Goal: Information Seeking & Learning: Learn about a topic

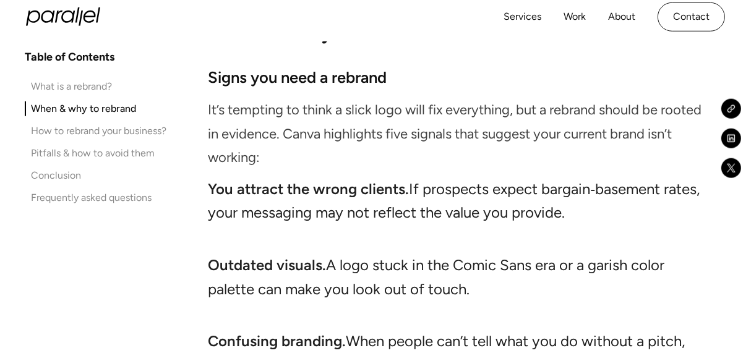
scroll to position [1186, 0]
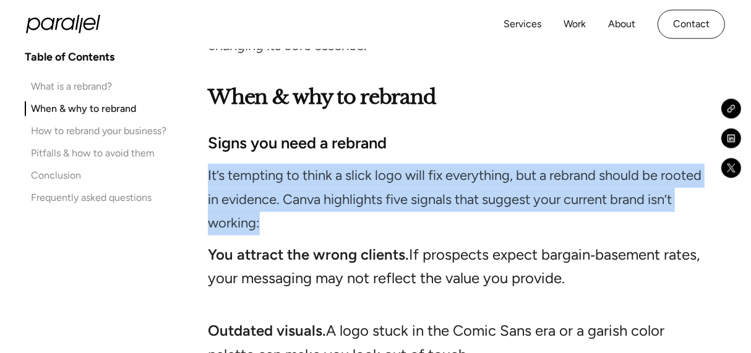
drag, startPoint x: 210, startPoint y: 177, endPoint x: 267, endPoint y: 231, distance: 78.8
click at [267, 231] on p "It’s tempting to think a slick logo will fix everything, but a rebrand should b…" at bounding box center [460, 200] width 504 height 72
drag, startPoint x: 267, startPoint y: 231, endPoint x: 232, endPoint y: 208, distance: 41.9
copy p "It’s tempting to think a slick logo will fix everything, but a rebrand should b…"
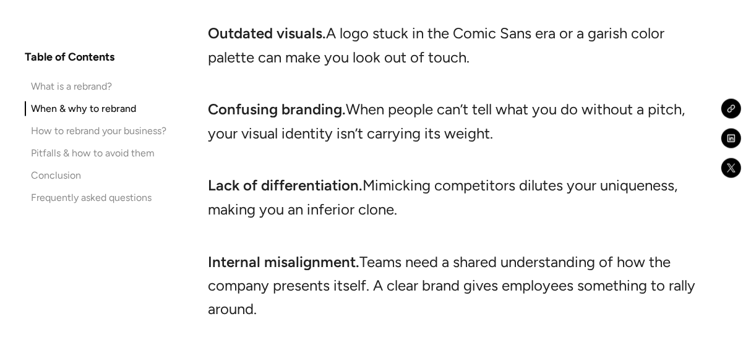
scroll to position [1616, 0]
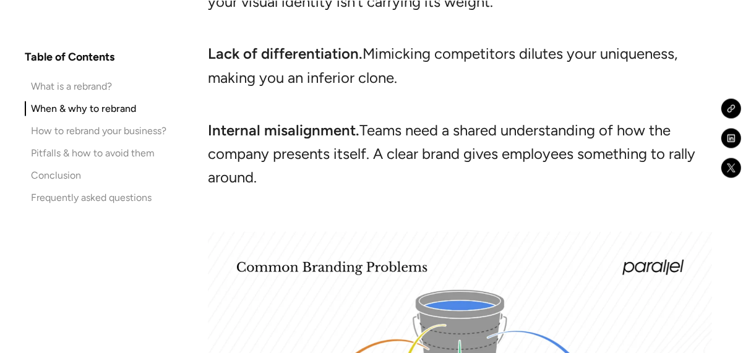
click at [269, 181] on li "Internal misalignment. Teams need a shared understanding of how the company pre…" at bounding box center [460, 154] width 504 height 71
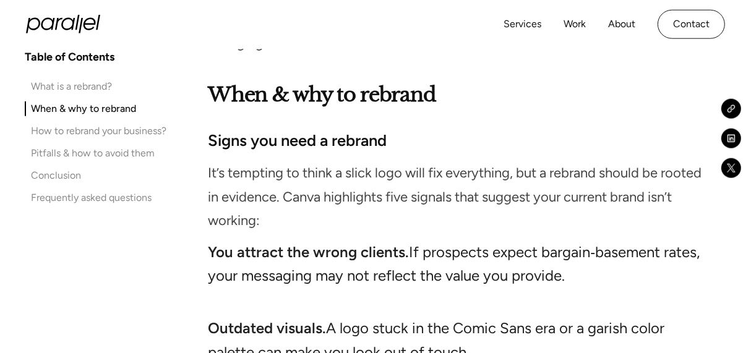
scroll to position [1159, 0]
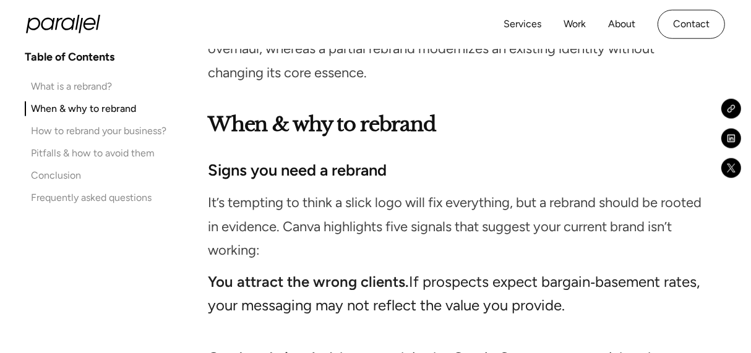
drag, startPoint x: 262, startPoint y: 180, endPoint x: 207, endPoint y: 274, distance: 109.6
drag, startPoint x: 207, startPoint y: 274, endPoint x: 324, endPoint y: 291, distance: 118.2
copy ul "You attract the wrong clients. If prospects expect bargain‑basement rates, your…"
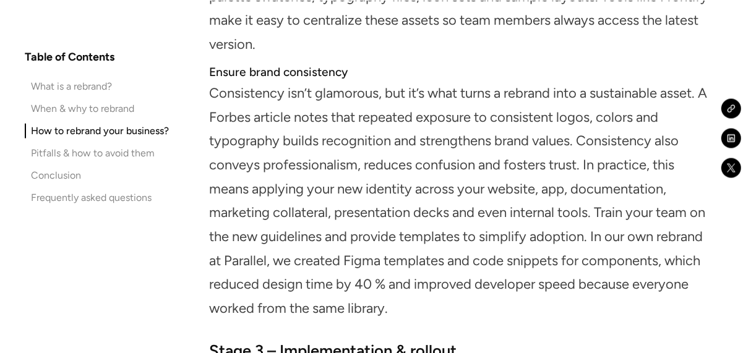
scroll to position [5505, 0]
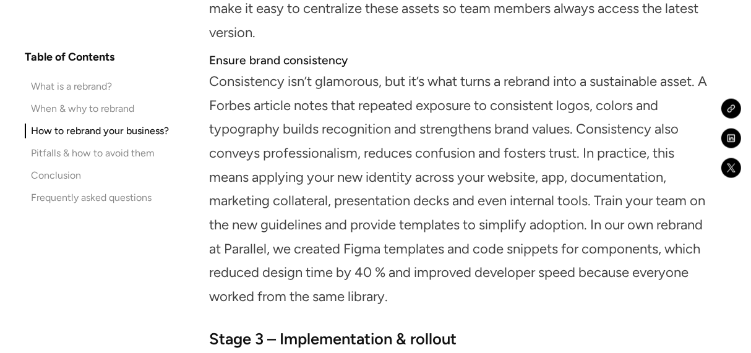
click at [81, 178] on link "Conclusion" at bounding box center [97, 175] width 144 height 15
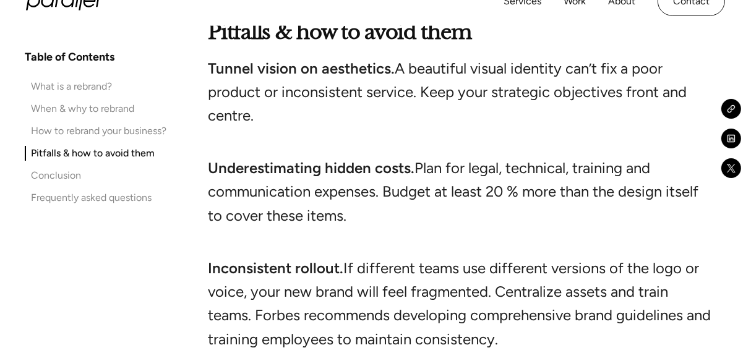
scroll to position [7849, 0]
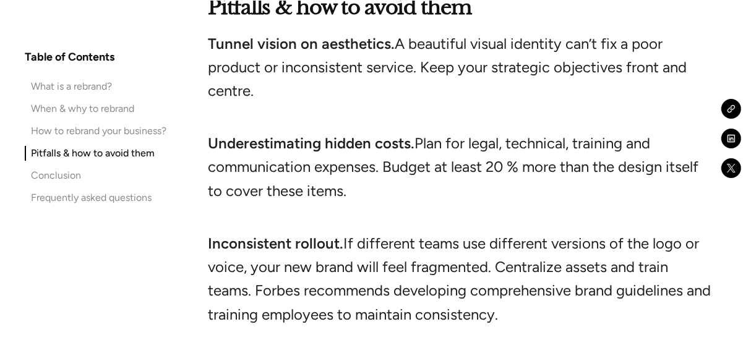
click at [223, 264] on ul "Tunnel vision on aesthetics. A beautiful visual identity can’t fix a poor produ…" at bounding box center [460, 232] width 504 height 400
